Goal: Register for event/course

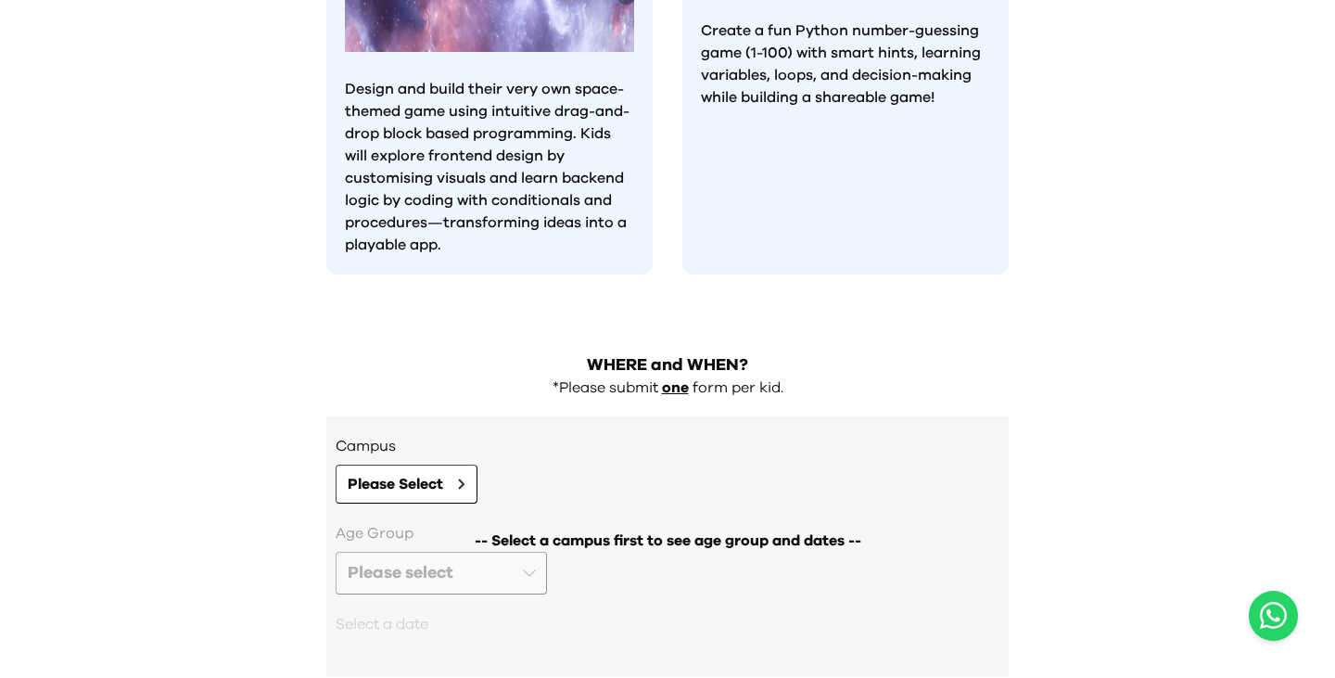
scroll to position [1955, 0]
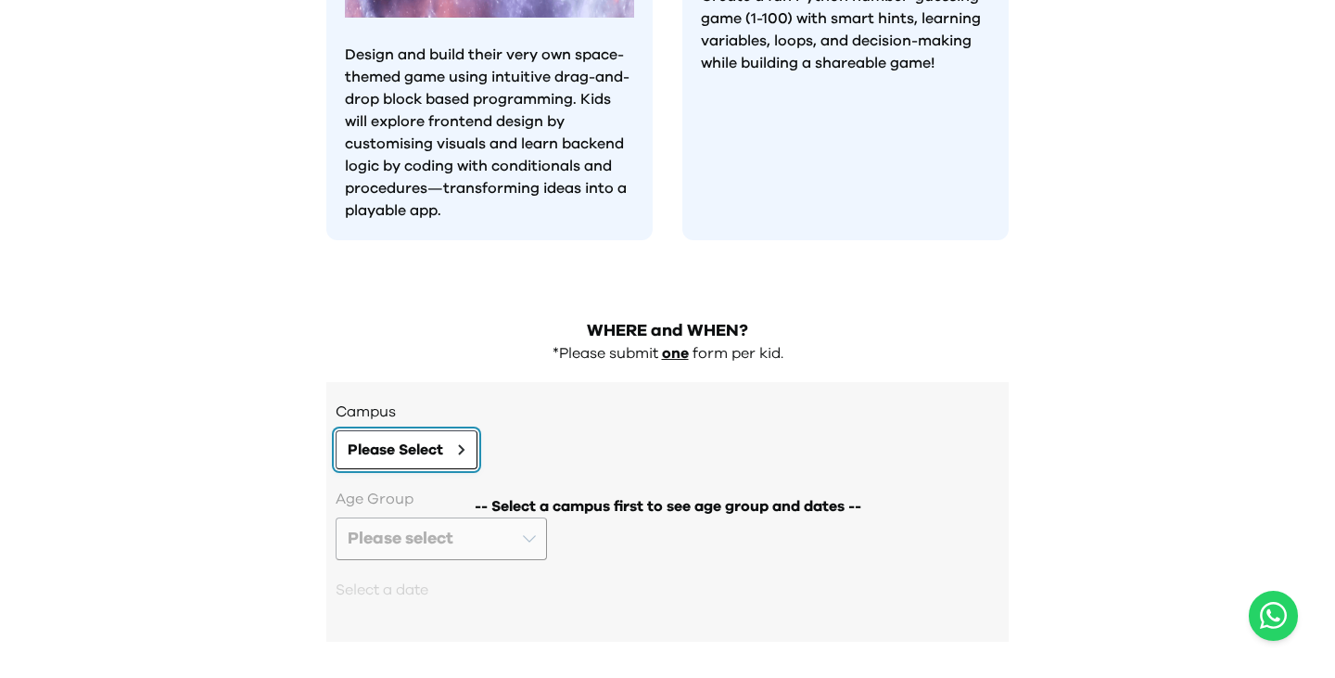
click at [437, 438] on span "Please Select" at bounding box center [395, 449] width 95 height 22
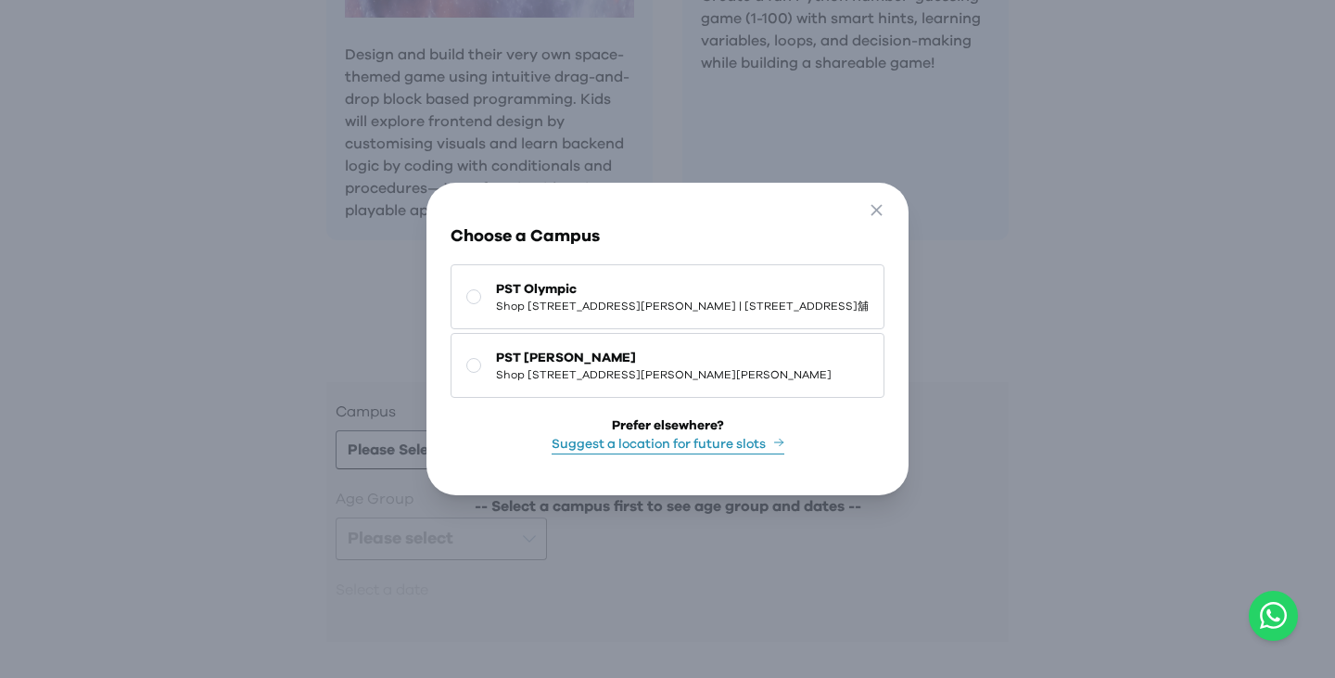
click at [684, 454] on button "Suggest a location for future slots" at bounding box center [667, 444] width 233 height 19
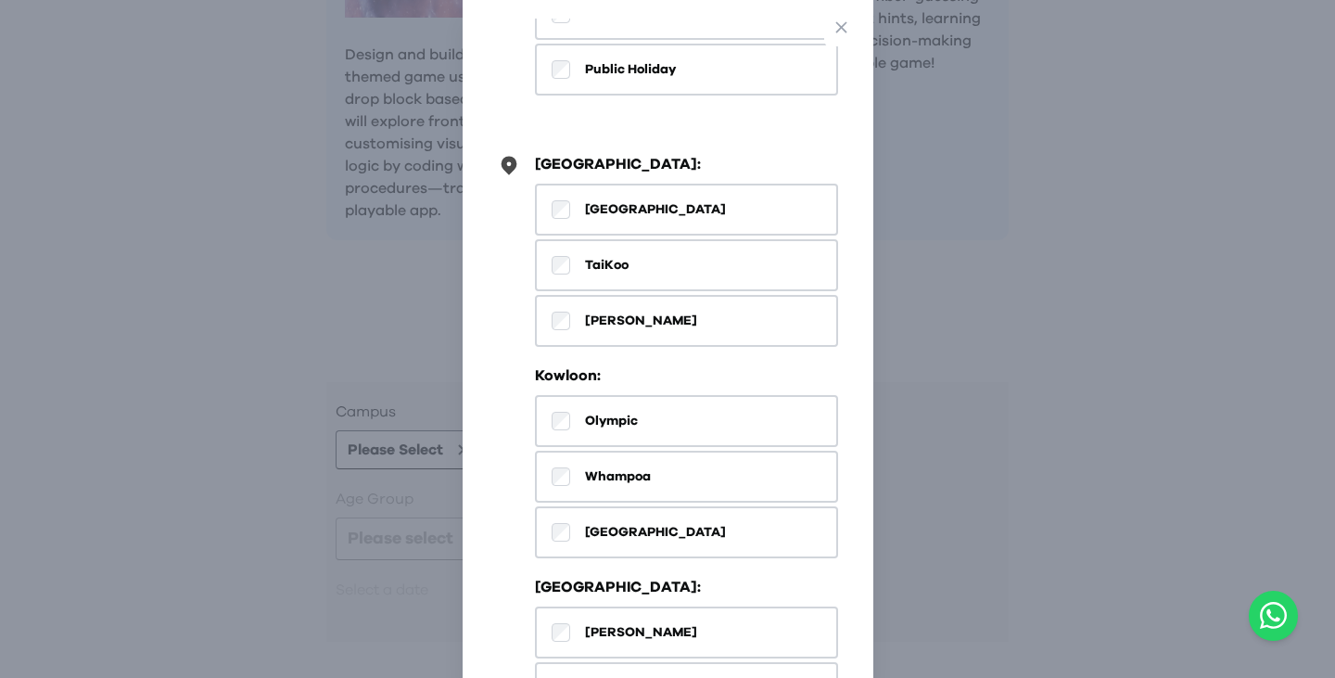
scroll to position [591, 0]
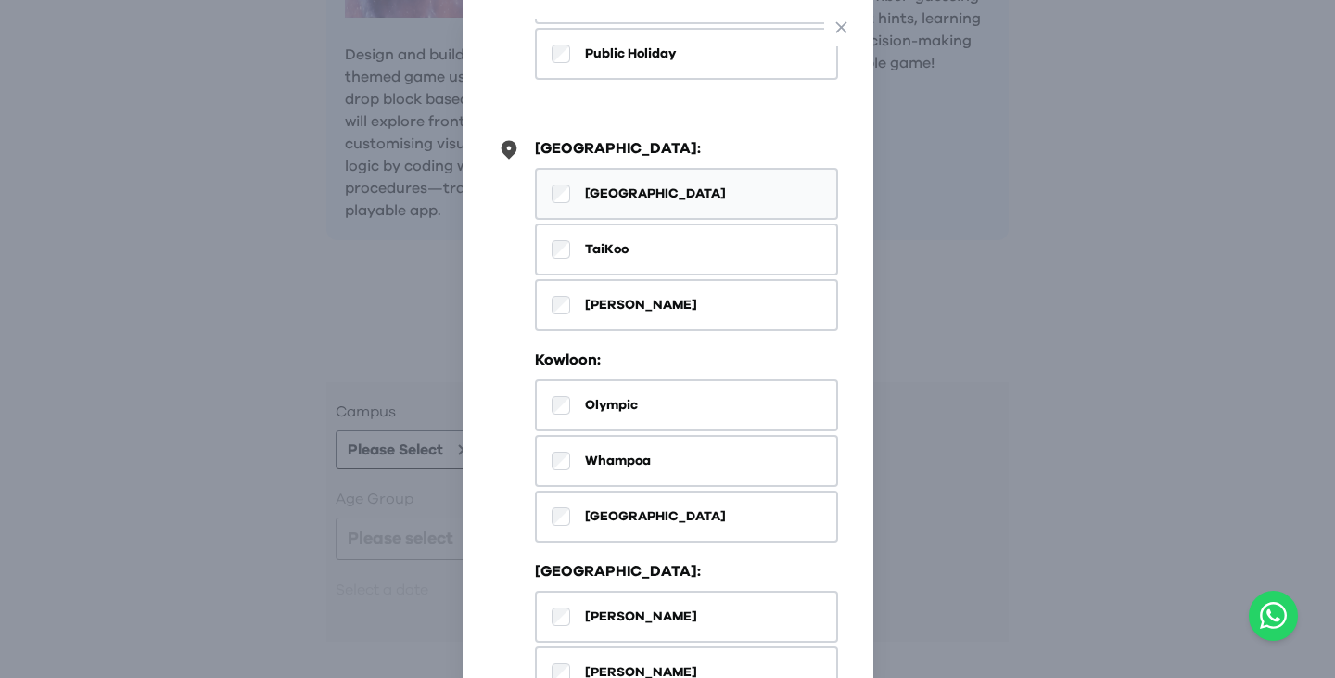
click at [614, 194] on span "[GEOGRAPHIC_DATA]" at bounding box center [655, 193] width 141 height 19
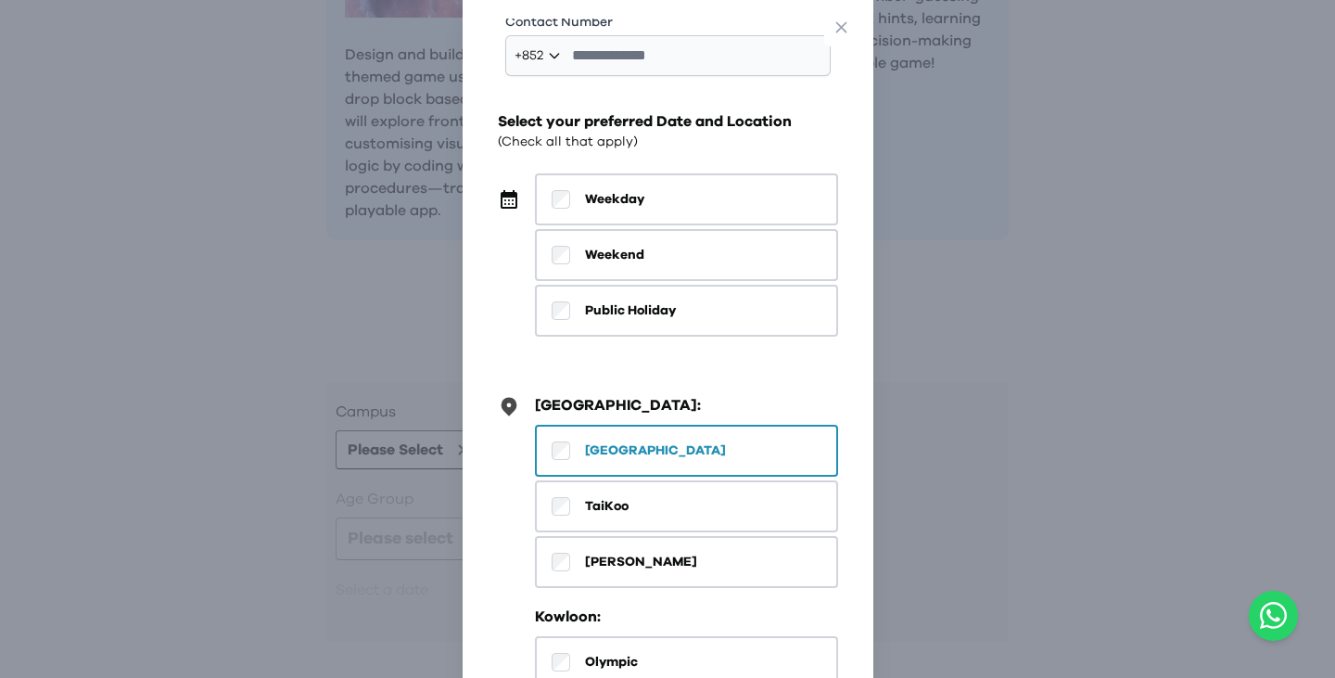
scroll to position [0, 0]
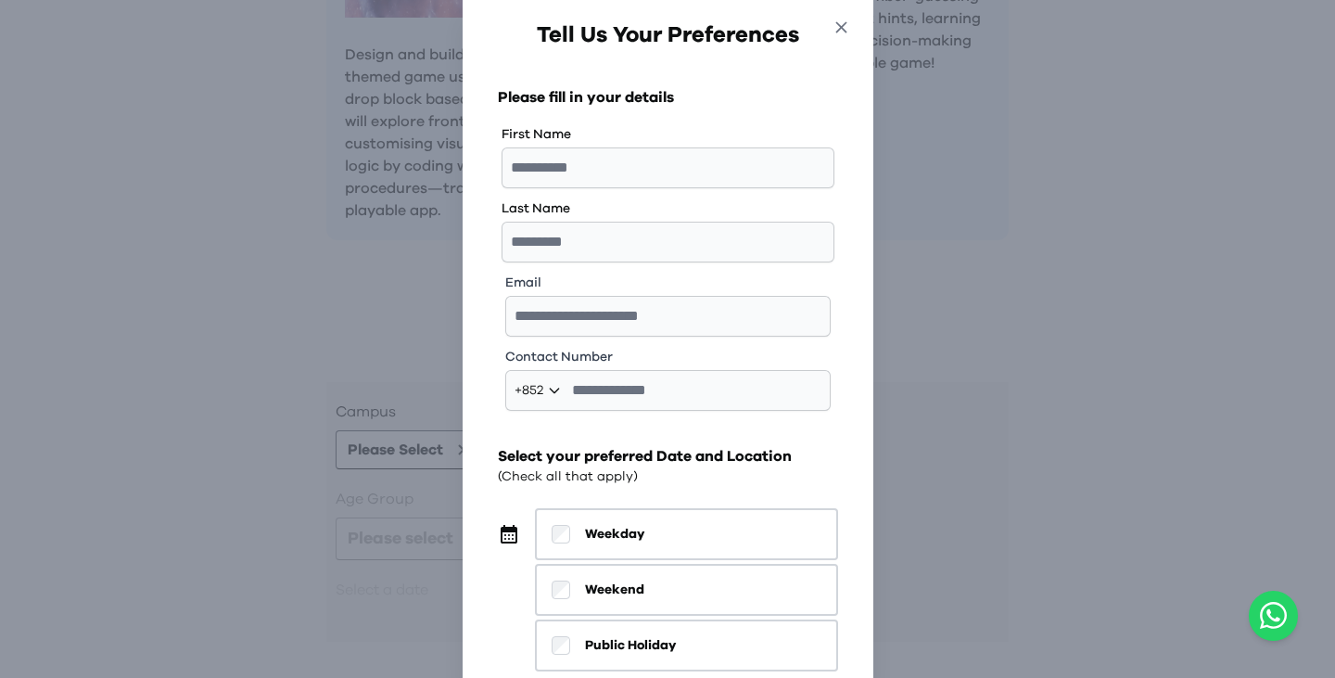
click at [841, 34] on icon "button" at bounding box center [840, 27] width 19 height 19
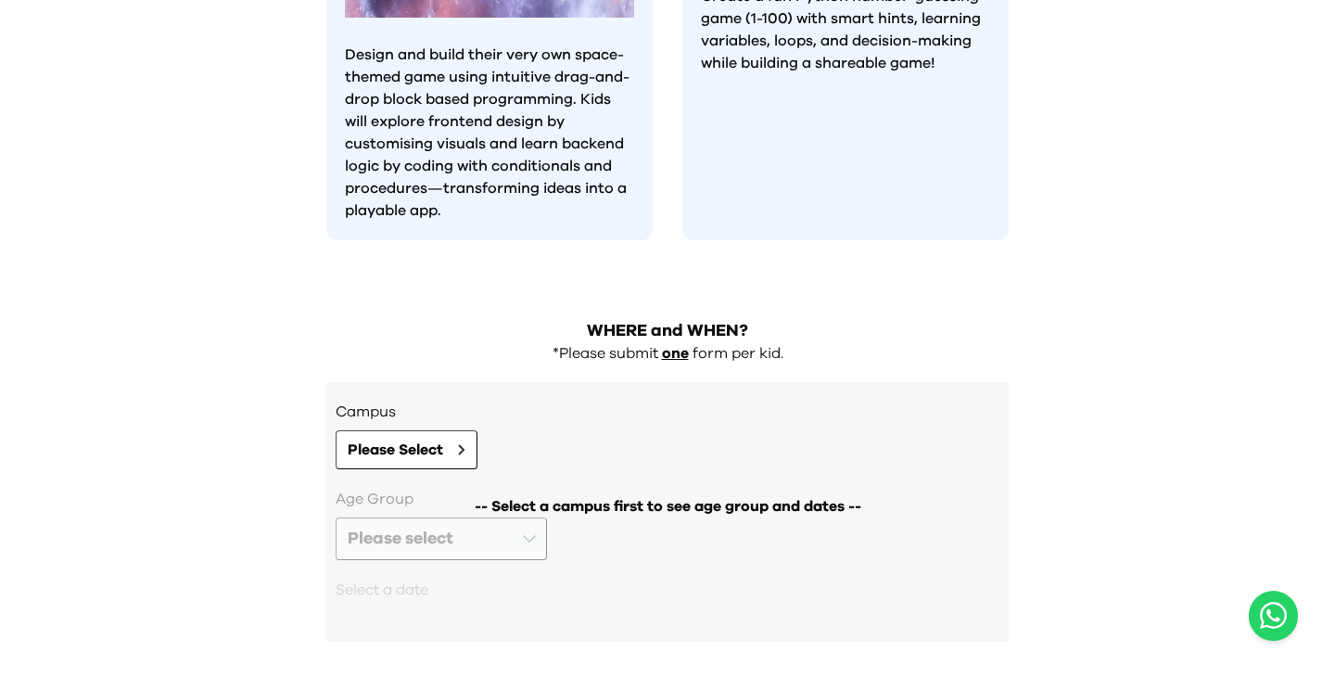
click at [531, 488] on div "-- Select a campus first to see age group and dates --" at bounding box center [668, 555] width 664 height 135
click at [461, 444] on icon at bounding box center [461, 449] width 7 height 11
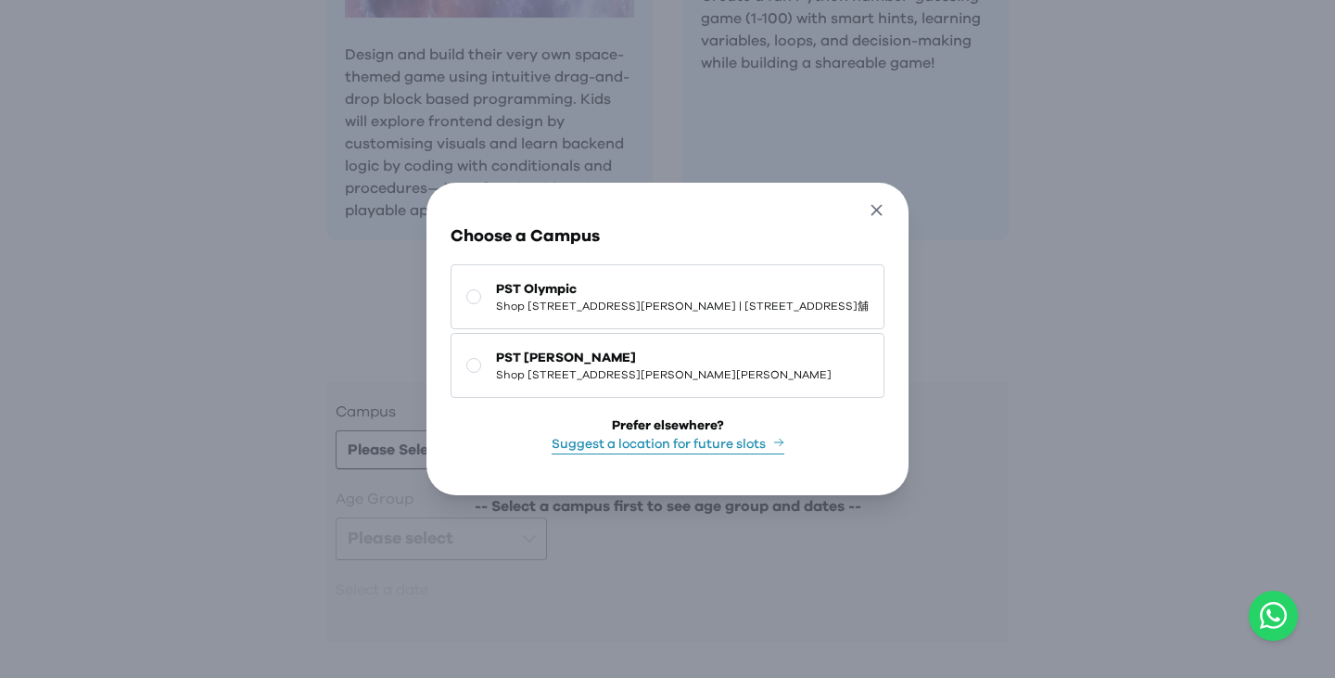
click at [886, 200] on icon "button" at bounding box center [876, 209] width 19 height 19
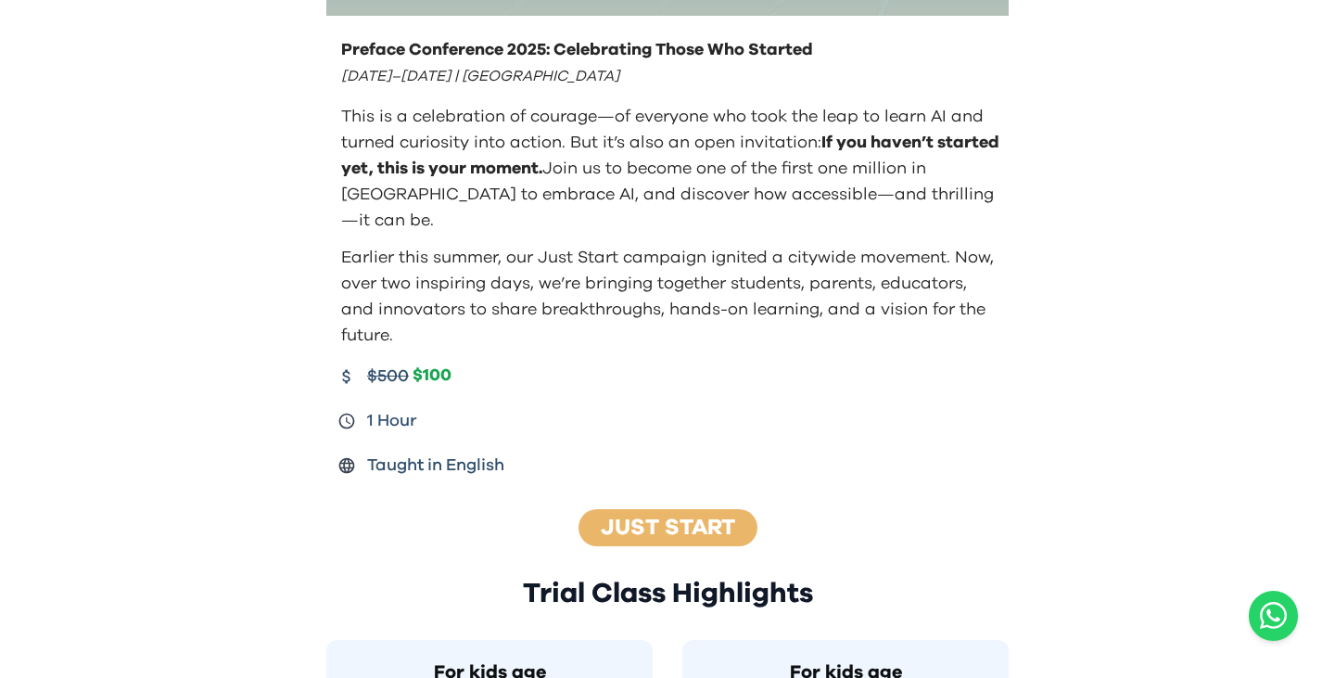
scroll to position [450, 0]
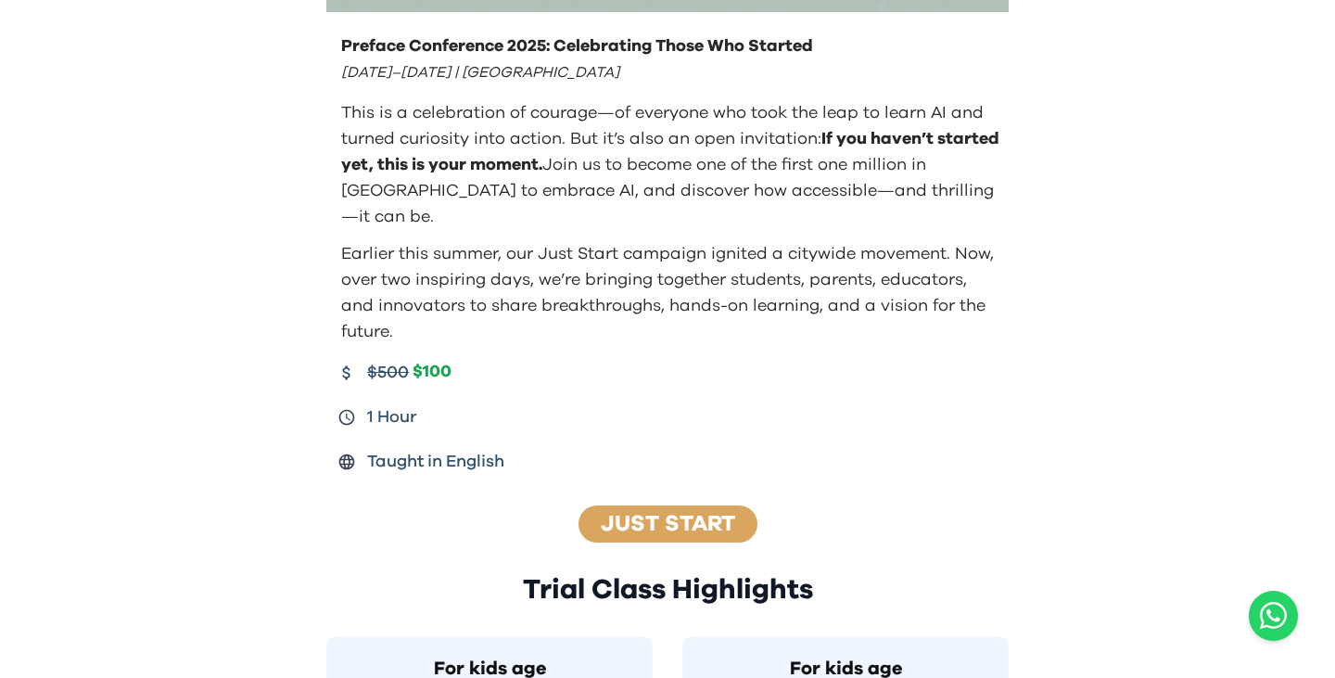
click at [707, 513] on link "Just Start" at bounding box center [668, 524] width 134 height 22
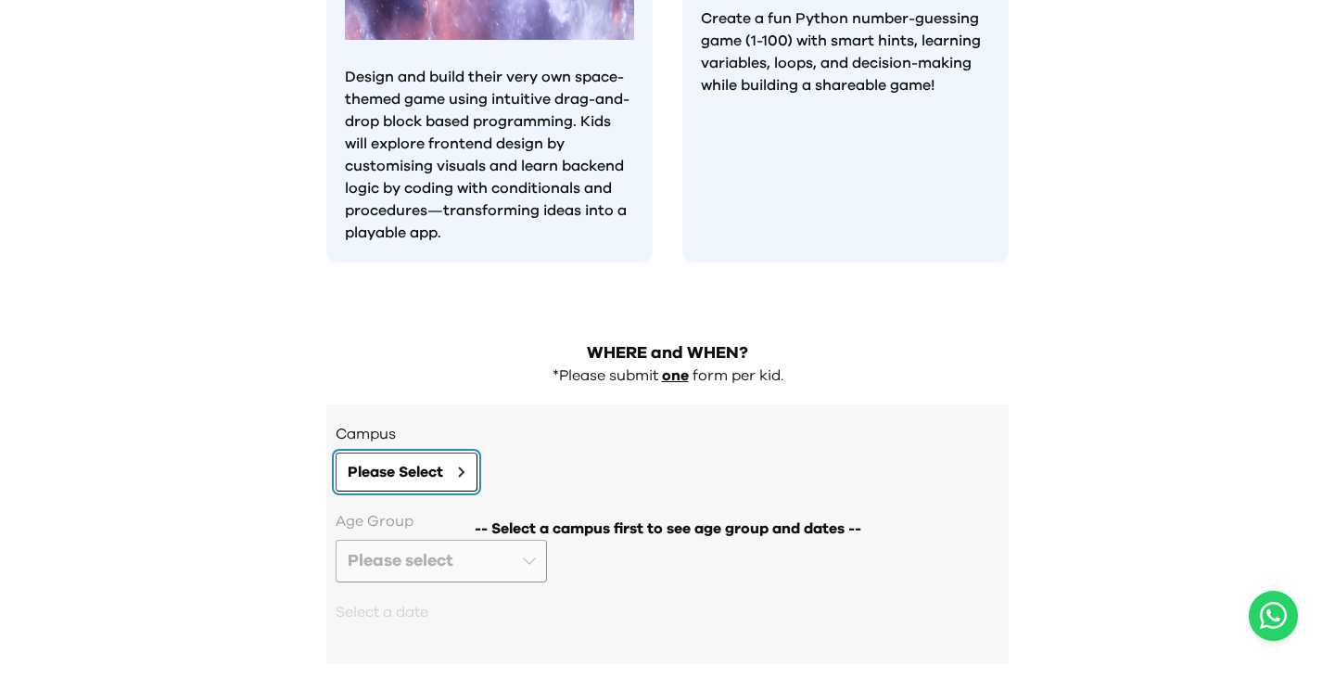
scroll to position [1955, 0]
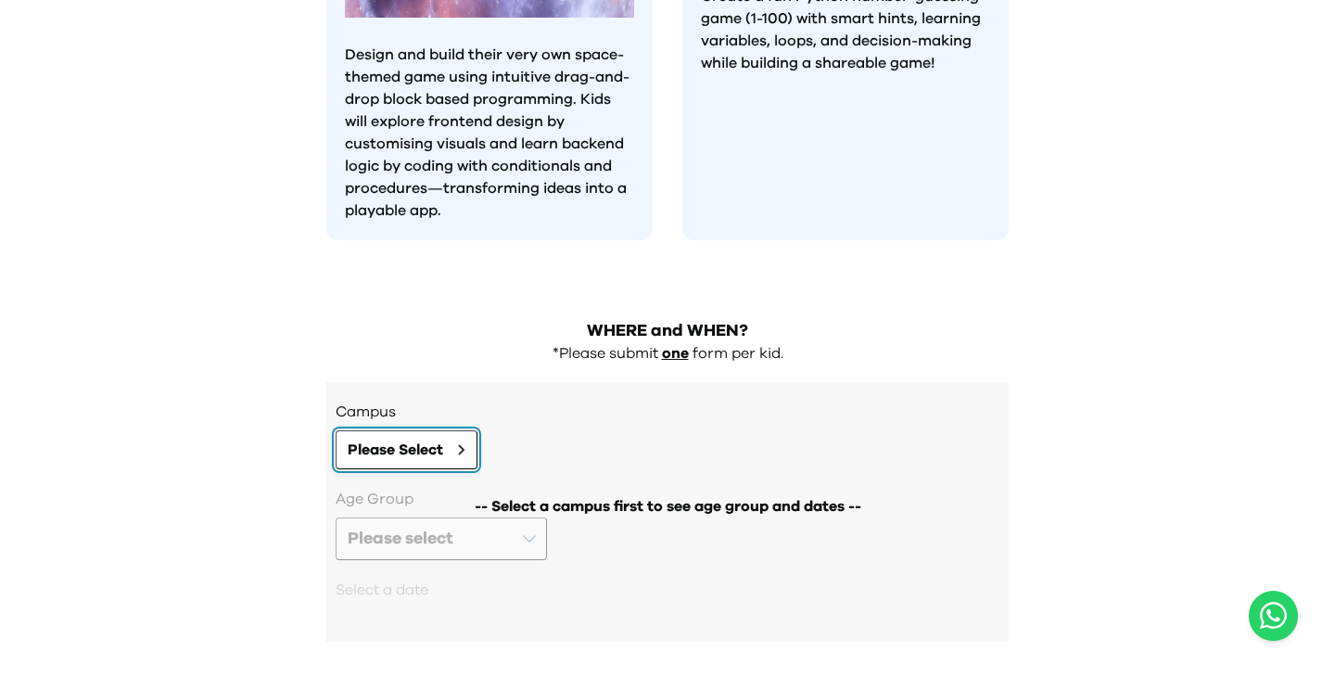
click at [458, 430] on button "Please Select" at bounding box center [407, 449] width 142 height 39
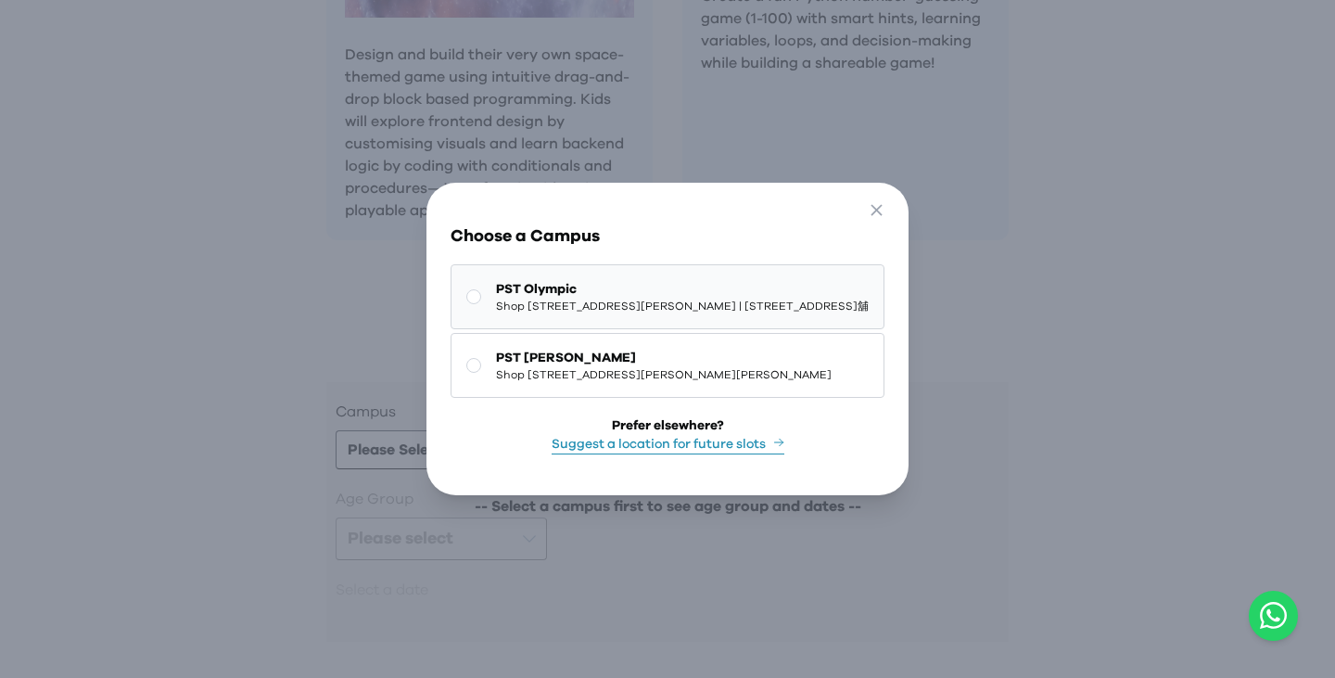
click at [611, 298] on span "Shop [STREET_ADDRESS][PERSON_NAME] | [STREET_ADDRESS]舖" at bounding box center [682, 305] width 373 height 15
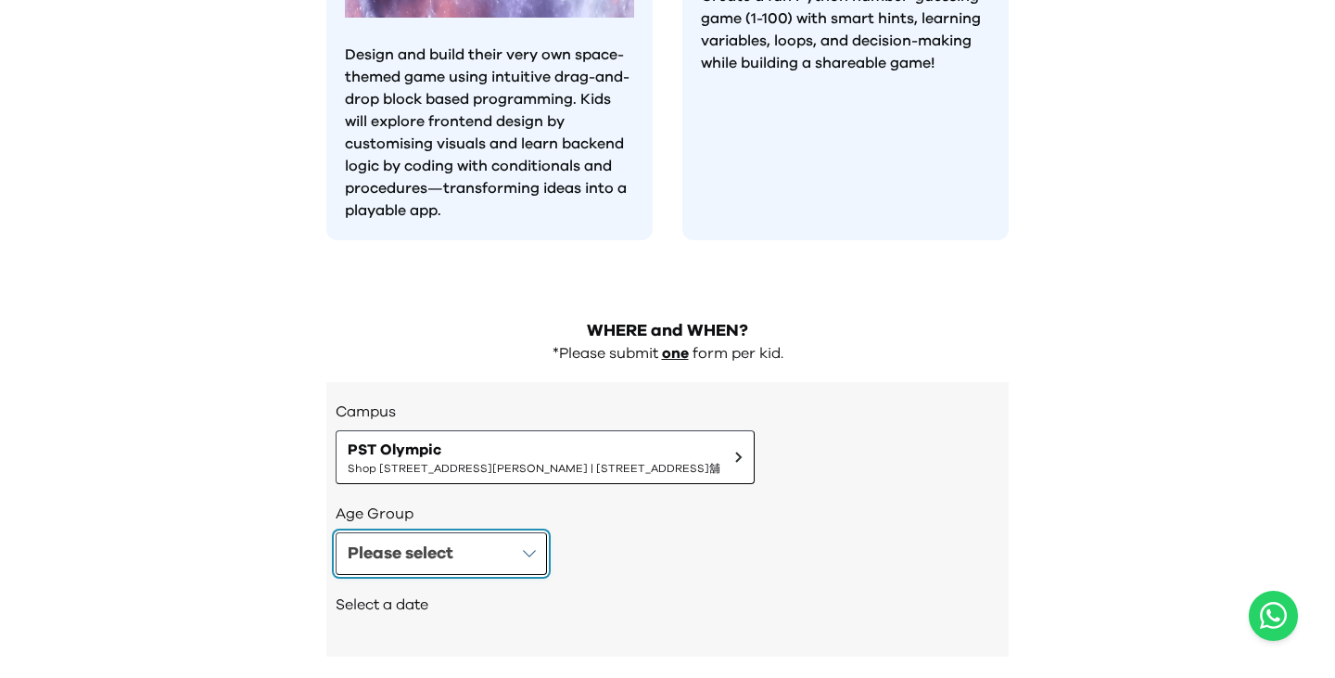
click at [455, 532] on button "Please select" at bounding box center [441, 553] width 211 height 43
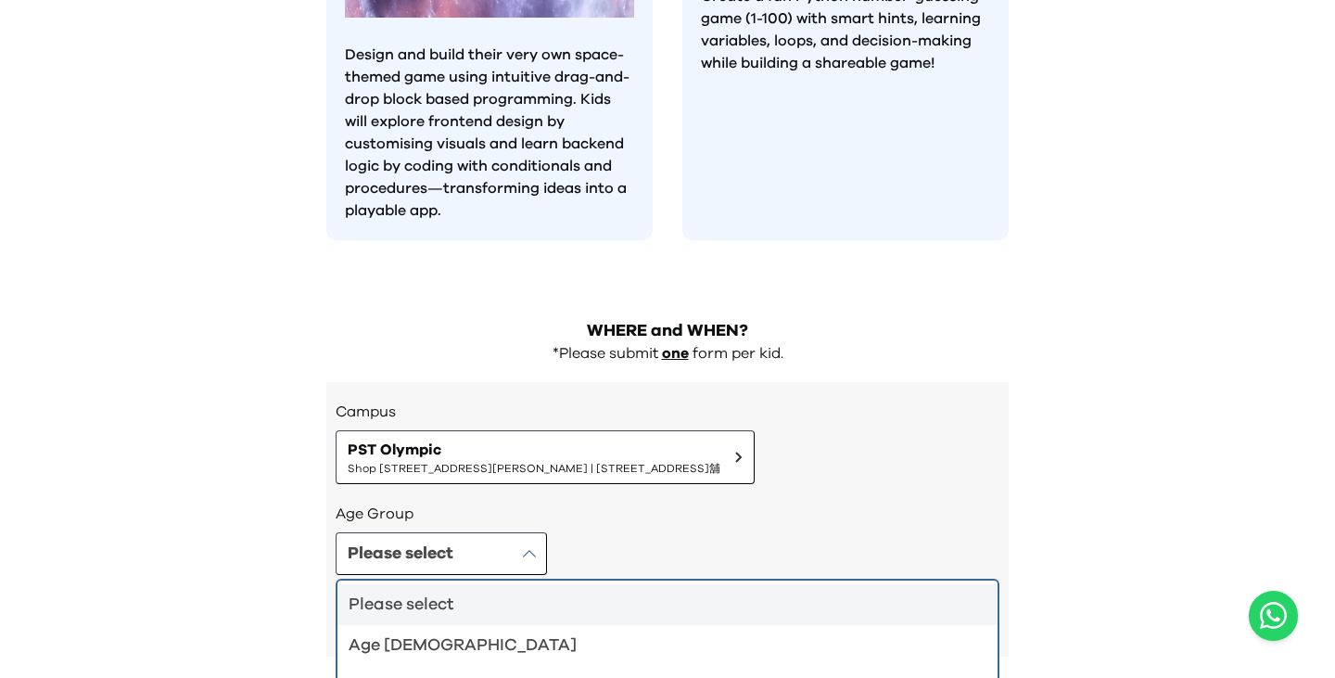
scroll to position [1970, 0]
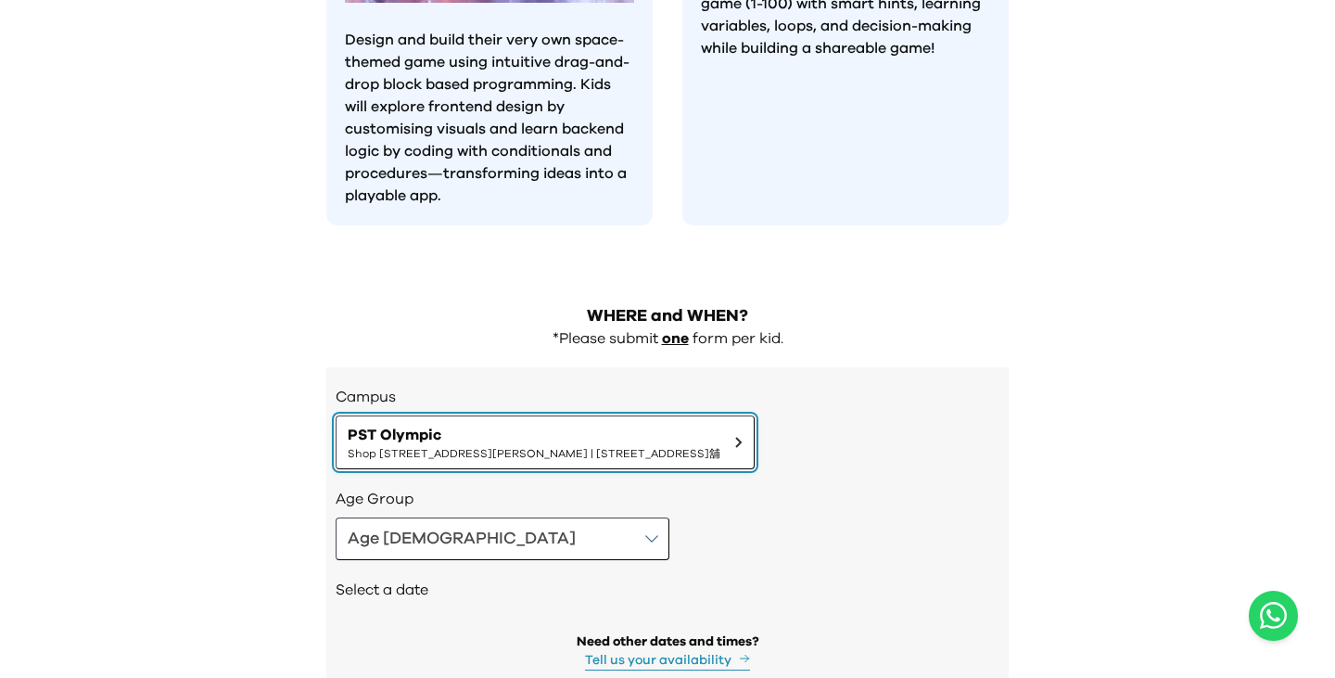
click at [447, 446] on span "Shop [STREET_ADDRESS][PERSON_NAME] | [STREET_ADDRESS]舖" at bounding box center [534, 453] width 373 height 15
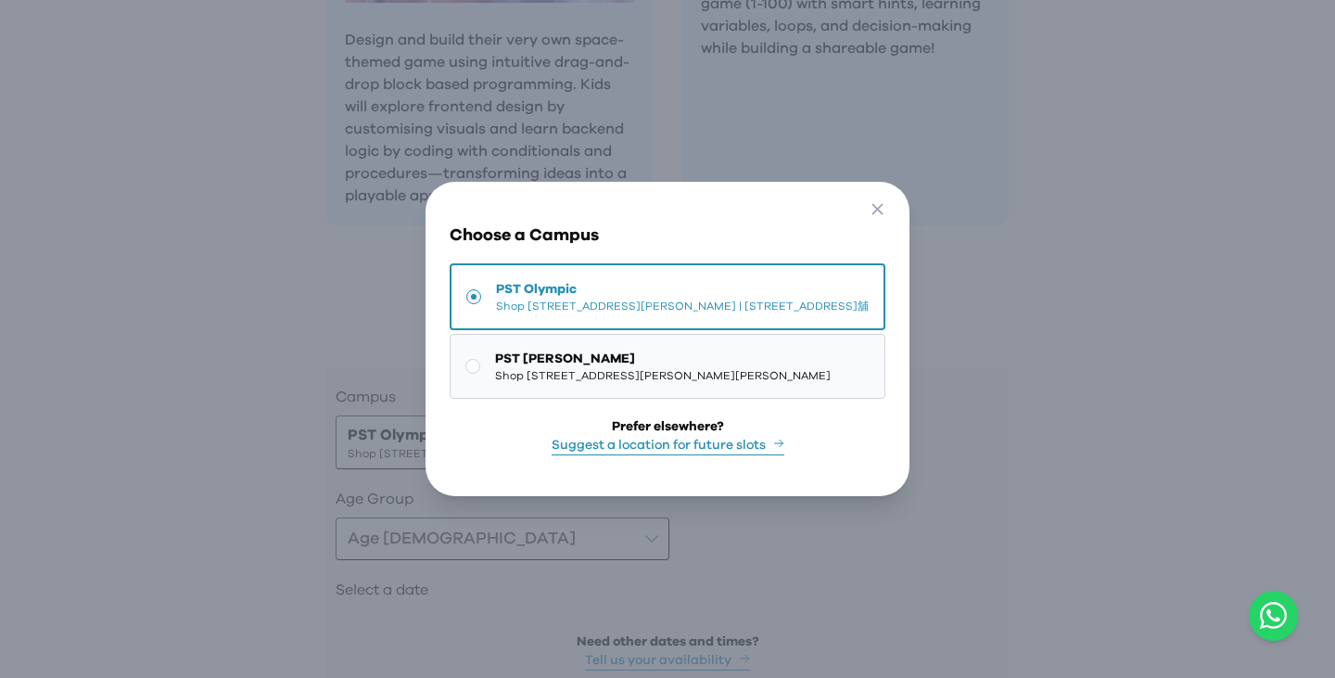
click at [503, 383] on span "Shop [STREET_ADDRESS][PERSON_NAME][PERSON_NAME]" at bounding box center [663, 375] width 336 height 15
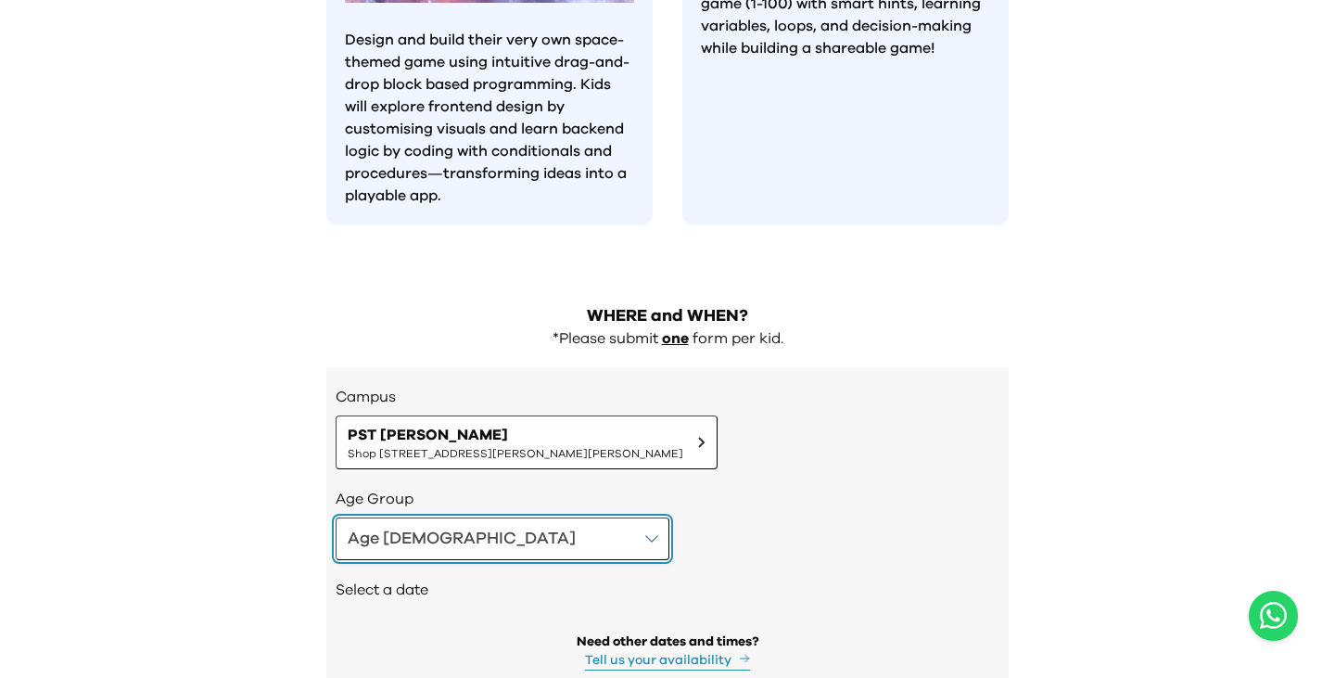
click at [466, 517] on button "Age [DEMOGRAPHIC_DATA]" at bounding box center [503, 538] width 334 height 43
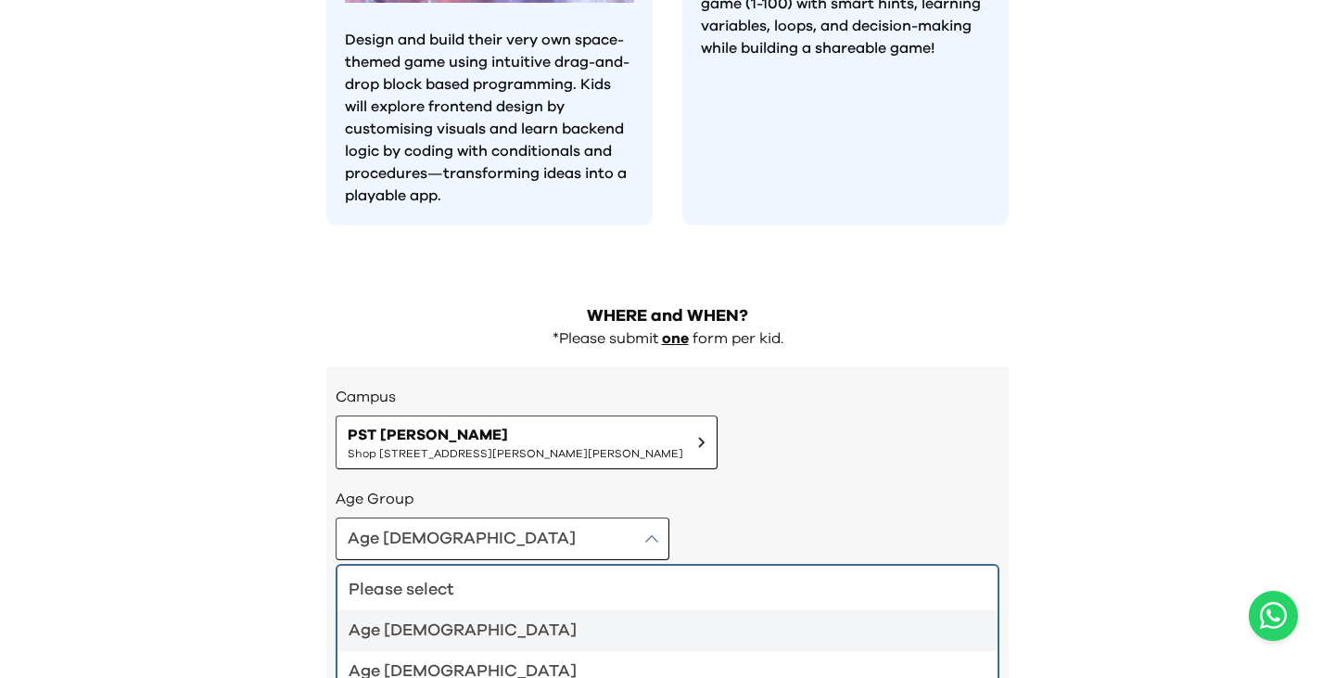
click at [462, 617] on div "Age [DEMOGRAPHIC_DATA]" at bounding box center [656, 630] width 615 height 26
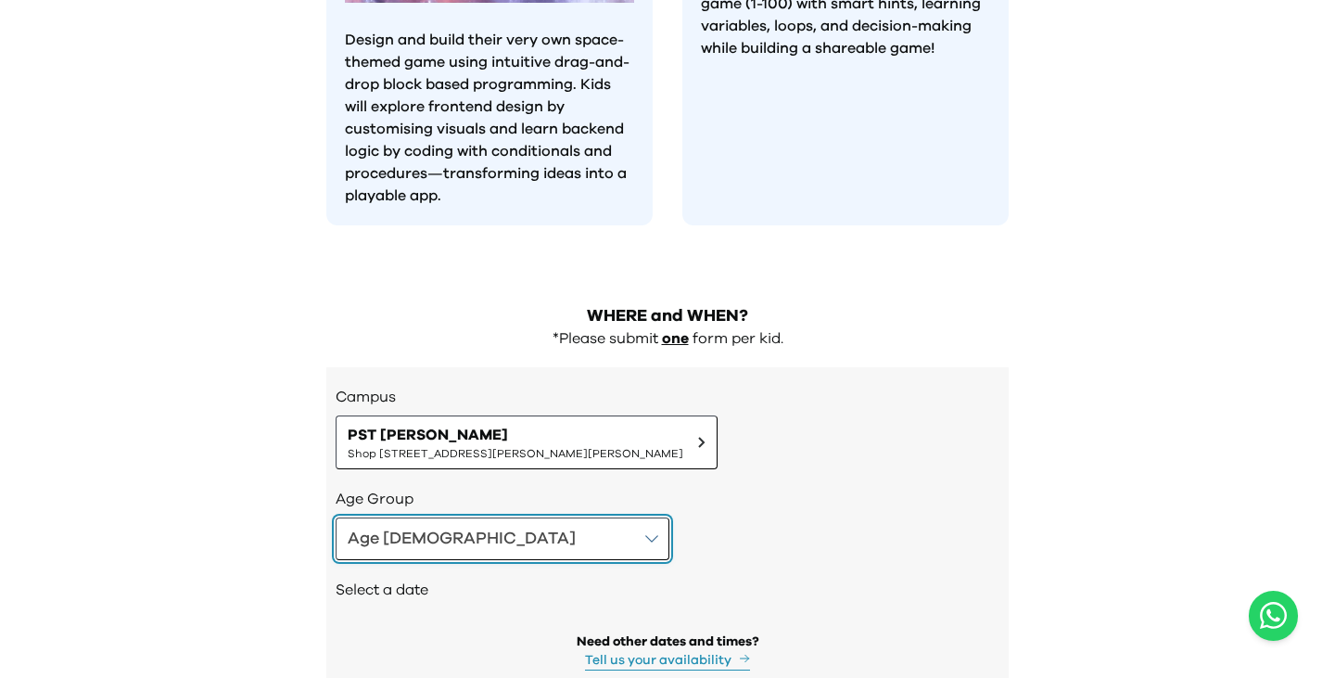
click at [478, 517] on button "Age [DEMOGRAPHIC_DATA]" at bounding box center [503, 538] width 334 height 43
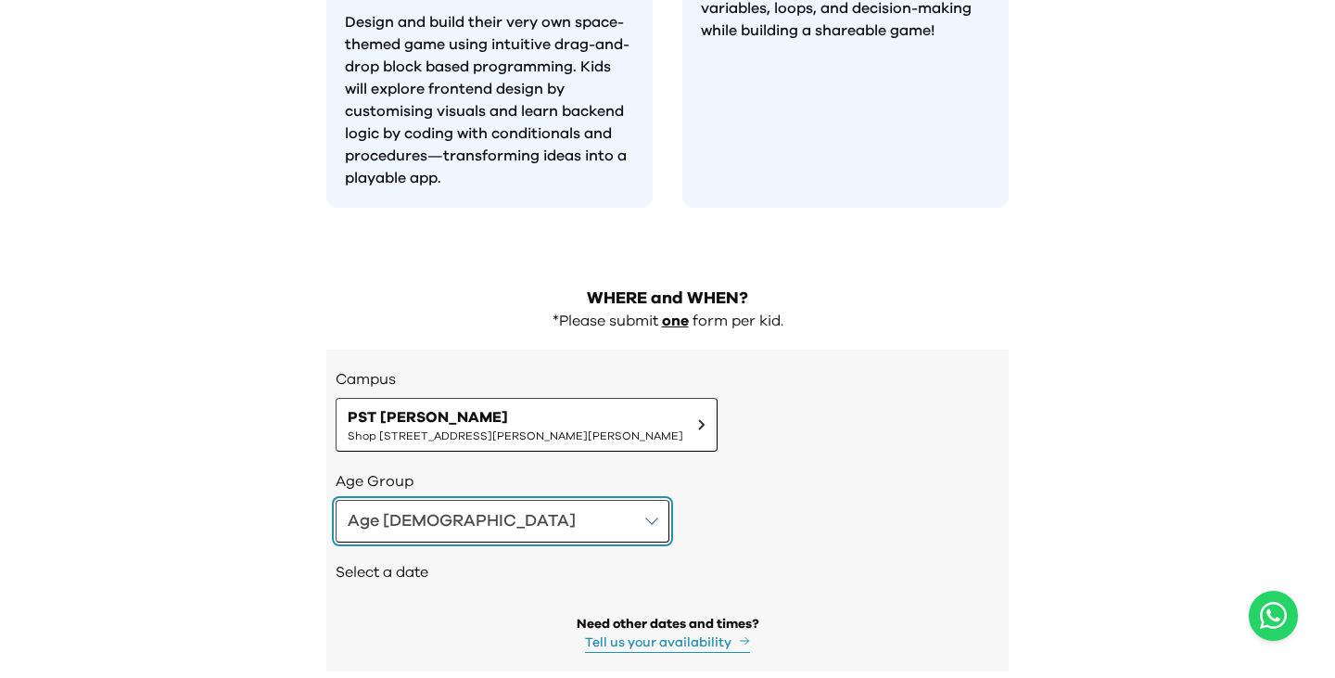
scroll to position [1996, 0]
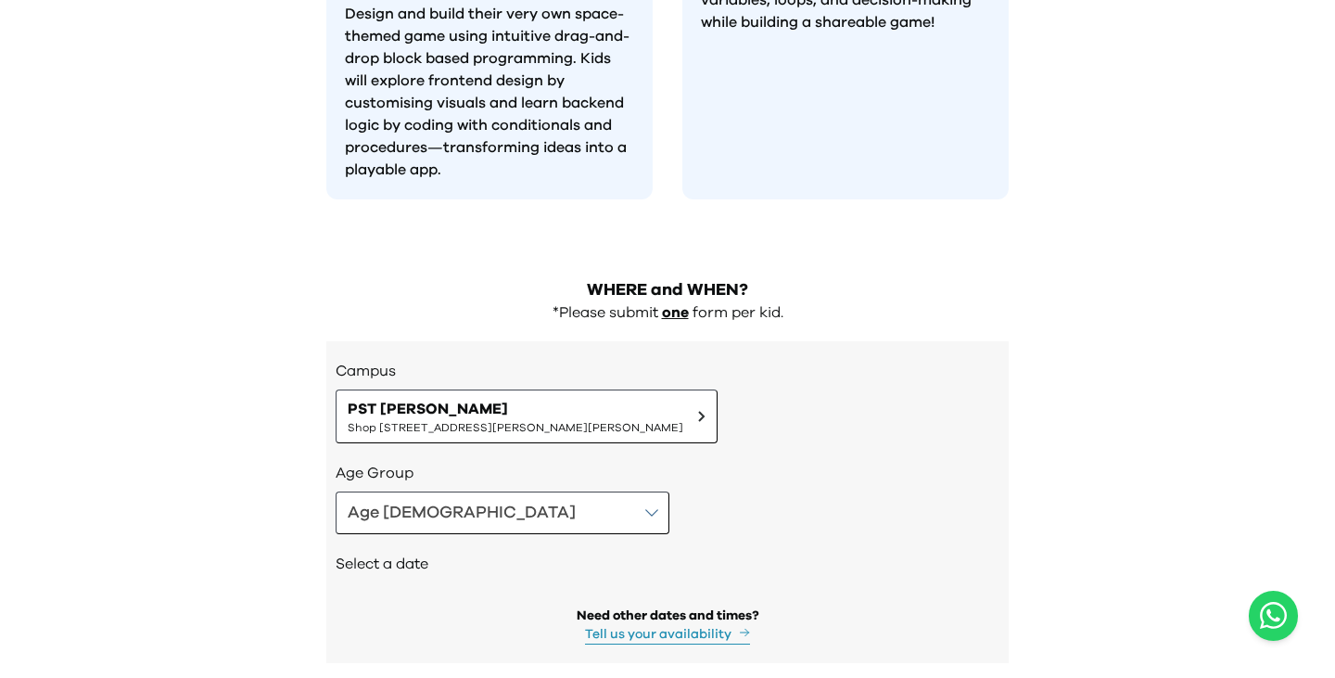
click at [364, 552] on h2 "Select a date" at bounding box center [668, 563] width 664 height 22
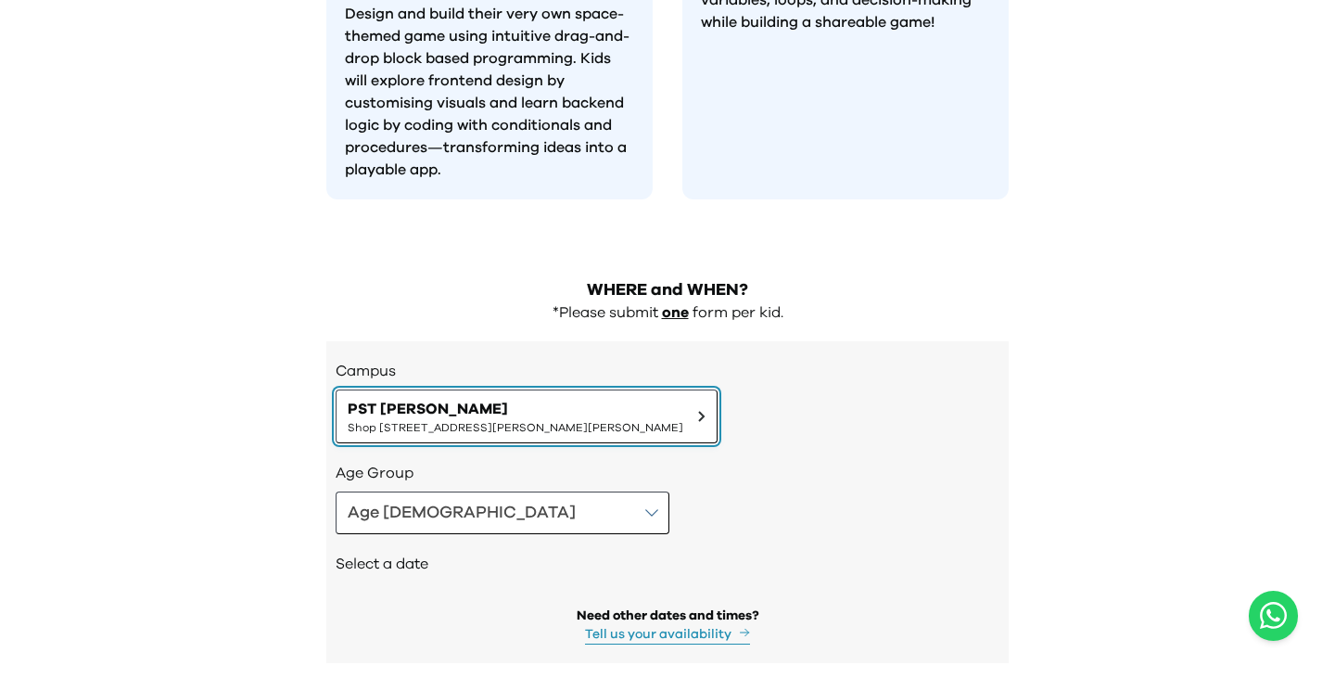
click at [535, 420] on span "Shop [STREET_ADDRESS][PERSON_NAME][PERSON_NAME]" at bounding box center [516, 427] width 336 height 15
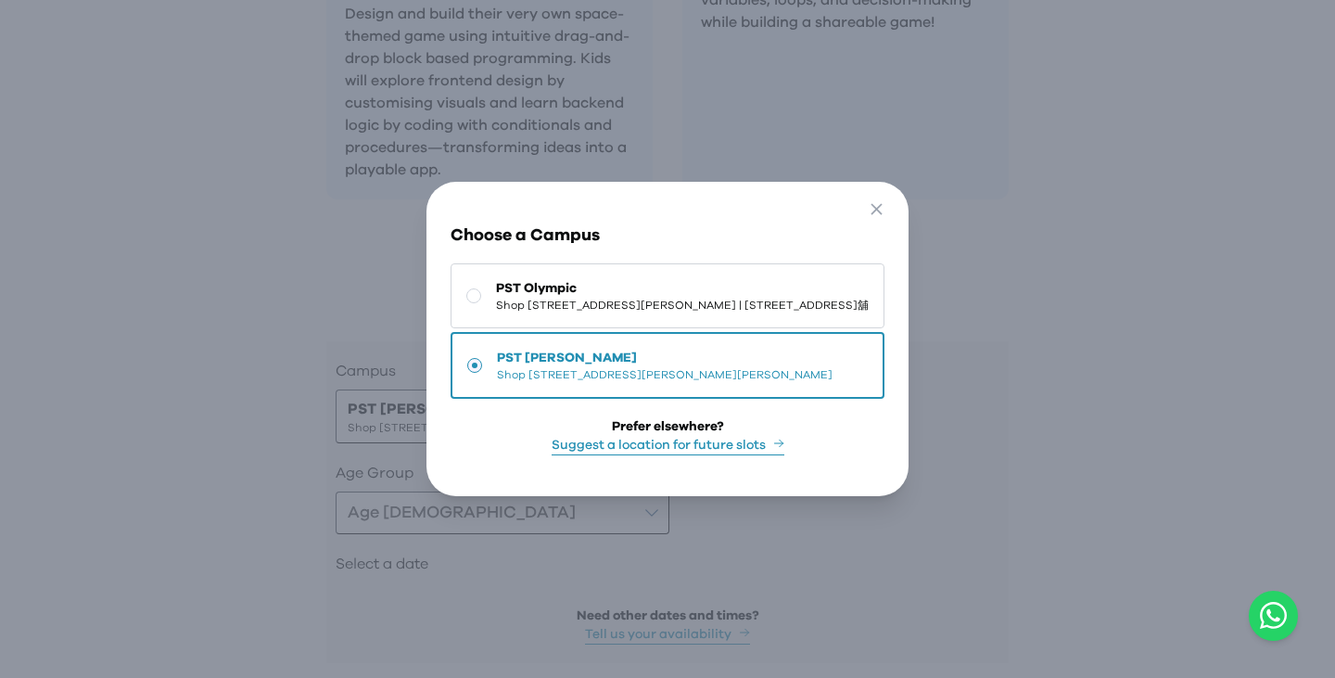
click at [728, 455] on button "Suggest a location for future slots" at bounding box center [667, 445] width 233 height 19
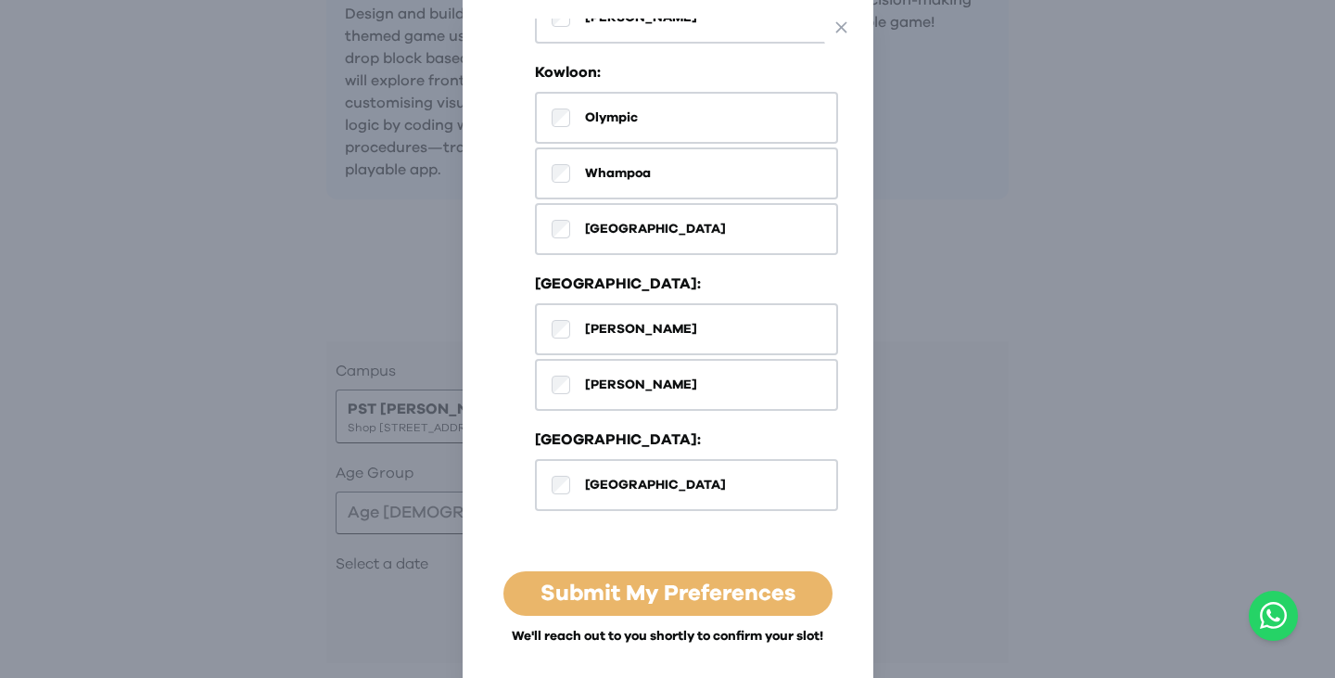
scroll to position [903, 0]
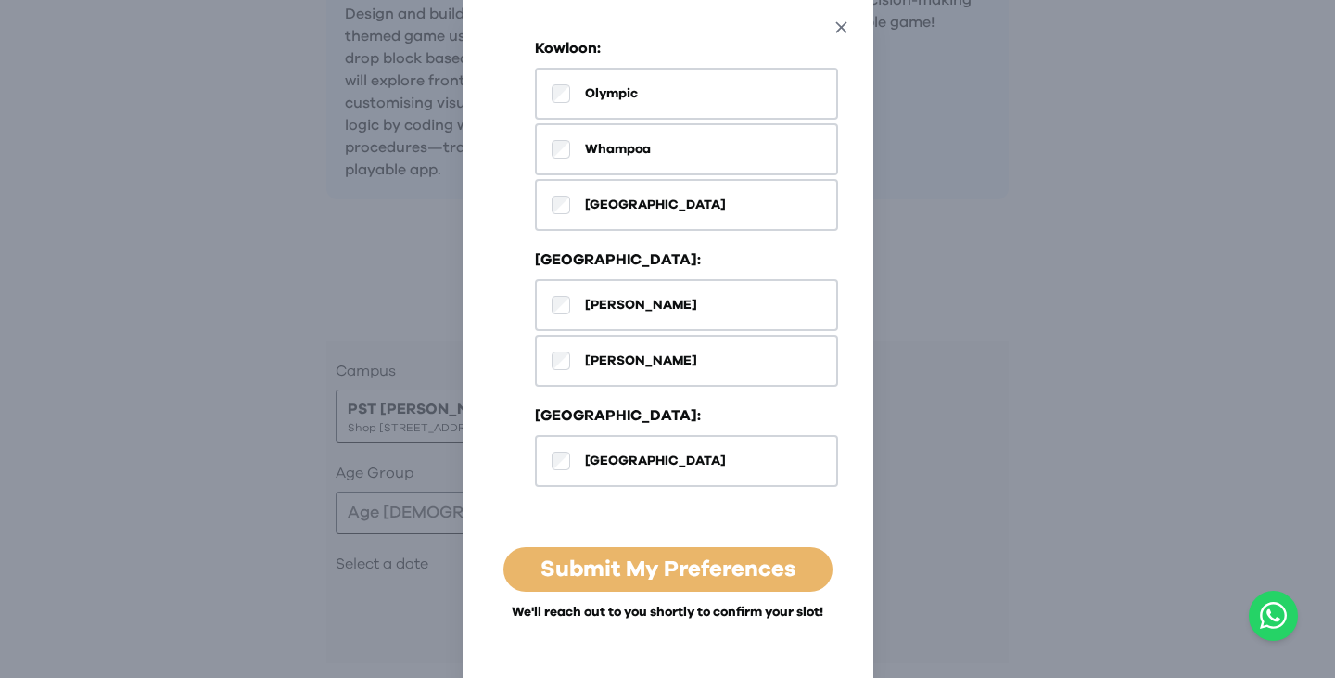
click at [841, 29] on icon "button" at bounding box center [840, 27] width 19 height 19
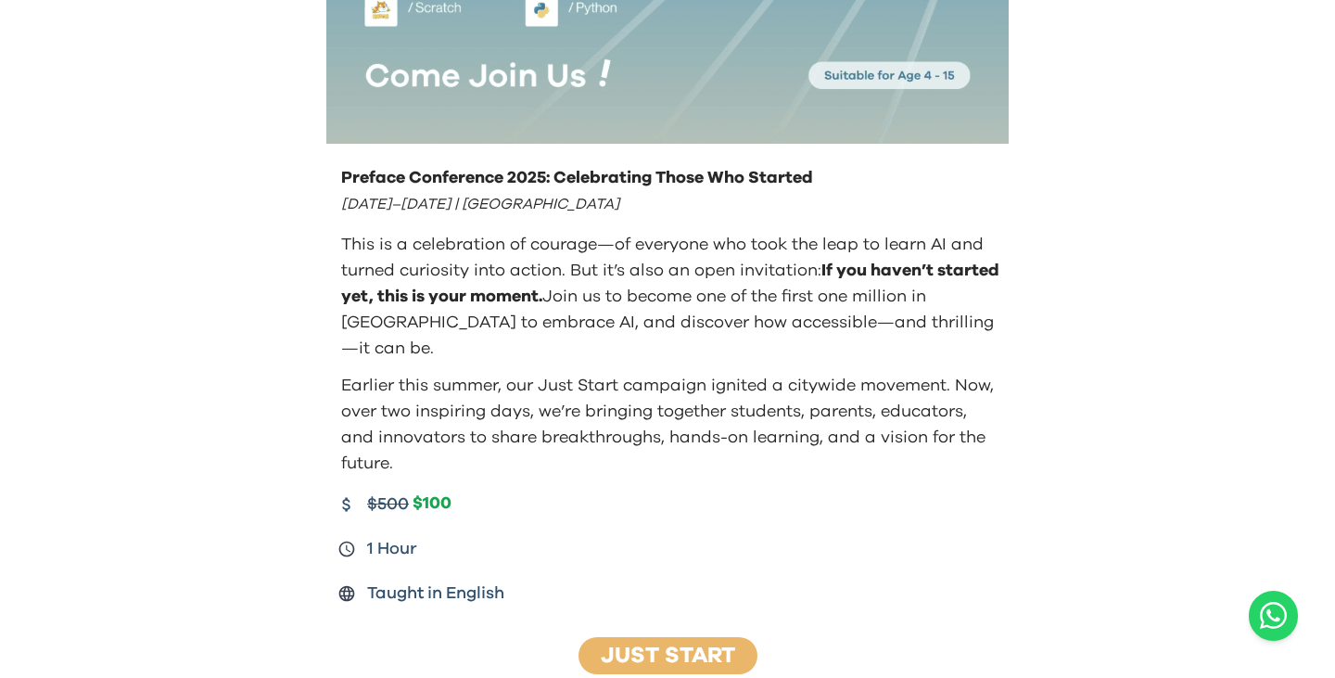
scroll to position [0, 0]
